Goal: Task Accomplishment & Management: Use online tool/utility

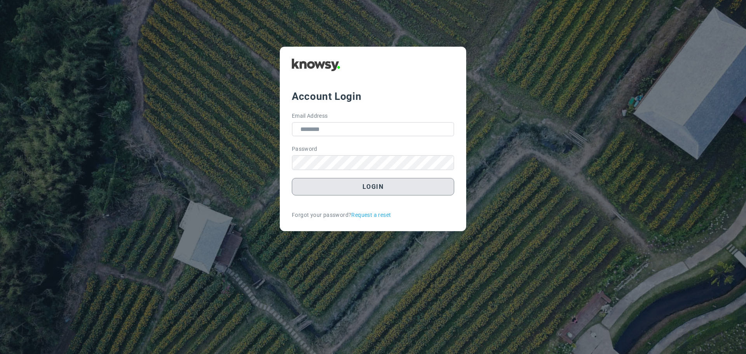
type input "**********"
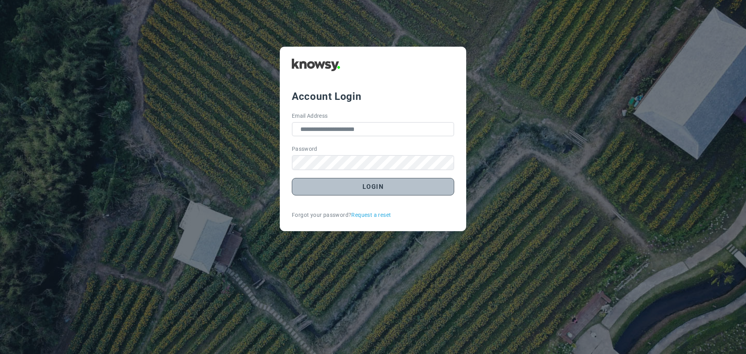
click at [360, 188] on button "Login" at bounding box center [373, 186] width 162 height 17
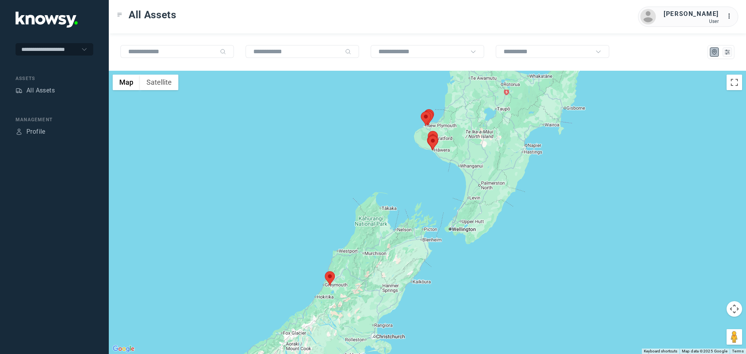
drag, startPoint x: 421, startPoint y: 286, endPoint x: 348, endPoint y: 254, distance: 79.3
click at [349, 255] on div at bounding box center [427, 212] width 637 height 283
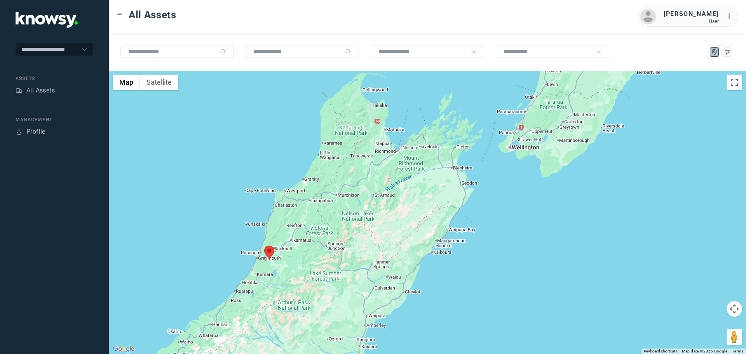
drag, startPoint x: 263, startPoint y: 295, endPoint x: 298, endPoint y: 258, distance: 50.9
click at [298, 258] on div at bounding box center [427, 212] width 637 height 283
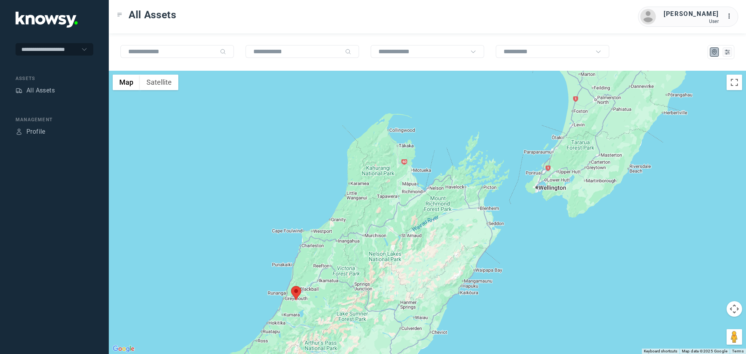
drag, startPoint x: 453, startPoint y: 210, endPoint x: 408, endPoint y: 258, distance: 65.4
click at [408, 258] on div at bounding box center [427, 212] width 637 height 283
